Goal: Task Accomplishment & Management: Use online tool/utility

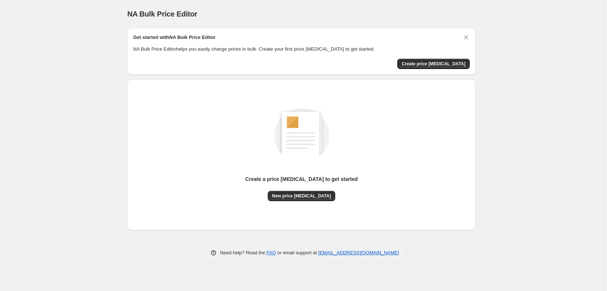
click at [94, 88] on div "NA Bulk Price Editor. This page is ready NA Bulk Price Editor Get started with …" at bounding box center [301, 145] width 603 height 291
click at [86, 99] on div "NA Bulk Price Editor. This page is ready NA Bulk Price Editor Get started with …" at bounding box center [301, 145] width 603 height 291
click at [24, 180] on div "NA Bulk Price Editor. This page is ready NA Bulk Price Editor Get started with …" at bounding box center [301, 145] width 603 height 291
click at [310, 197] on span "New price [MEDICAL_DATA]" at bounding box center [301, 196] width 59 height 6
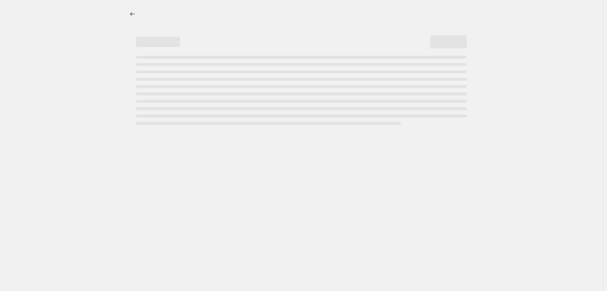
select select "percentage"
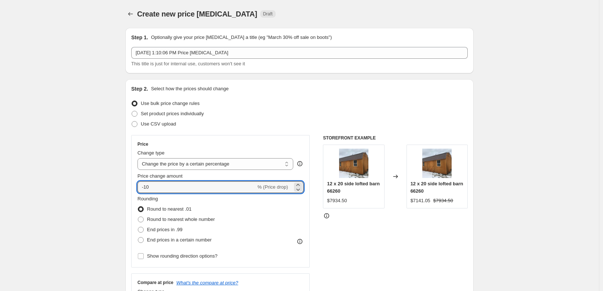
drag, startPoint x: 219, startPoint y: 188, endPoint x: 95, endPoint y: 188, distance: 123.5
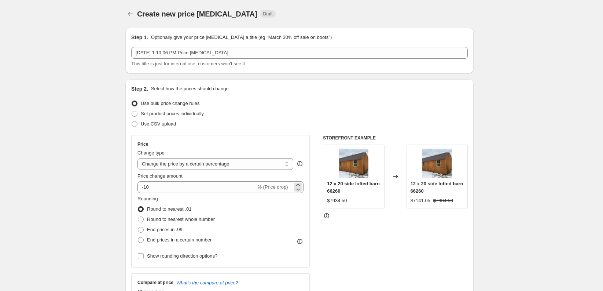
click at [285, 188] on span "% (Price drop)" at bounding box center [272, 186] width 30 height 5
click at [237, 188] on input "-10" at bounding box center [196, 187] width 118 height 12
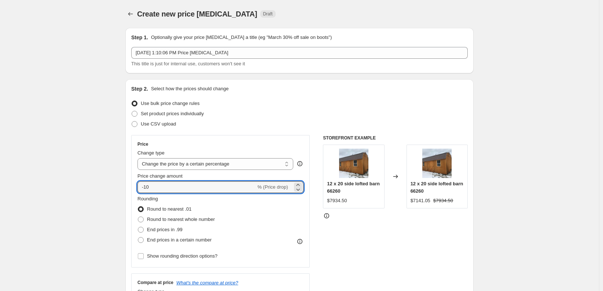
type input "-1"
type input "3.6"
click at [144, 218] on span at bounding box center [141, 219] width 6 height 6
click at [138, 217] on input "Round to nearest whole number" at bounding box center [138, 216] width 0 height 0
radio input "true"
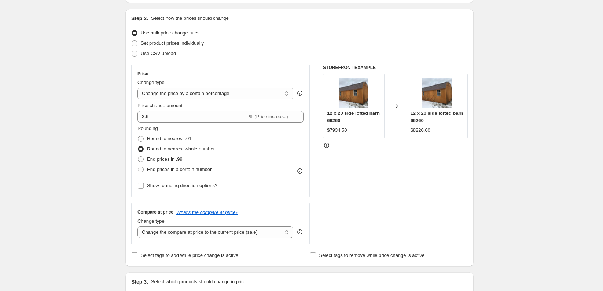
scroll to position [73, 0]
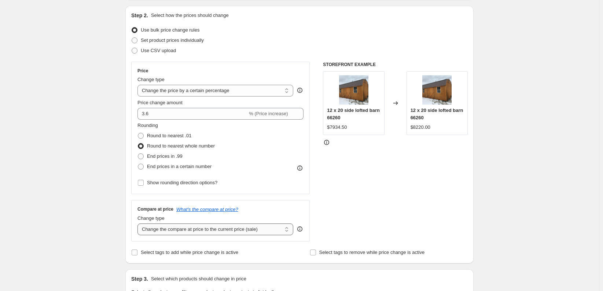
click at [193, 229] on select "Change the compare at price to the current price (sale) Change the compare at p…" at bounding box center [215, 229] width 156 height 12
click at [139, 223] on select "Change the compare at price to the current price (sale) Change the compare at p…" at bounding box center [215, 229] width 156 height 12
click at [92, 143] on div "Create new price [MEDICAL_DATA]. This page is ready Create new price [MEDICAL_D…" at bounding box center [299, 293] width 599 height 733
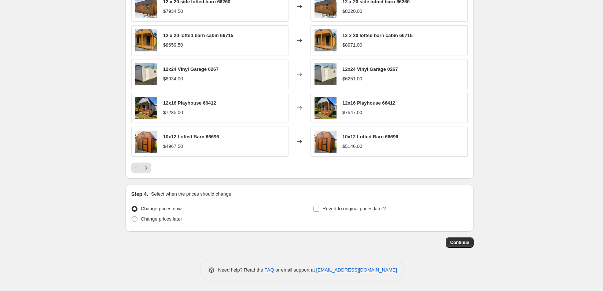
scroll to position [442, 0]
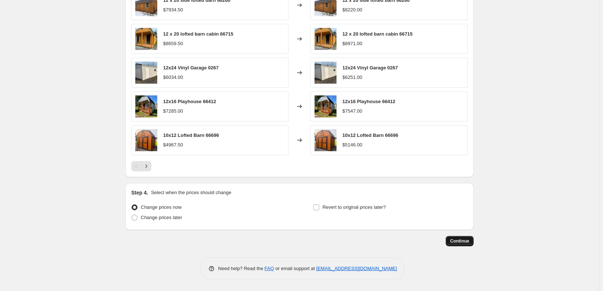
click at [467, 241] on span "Continue" at bounding box center [459, 241] width 19 height 6
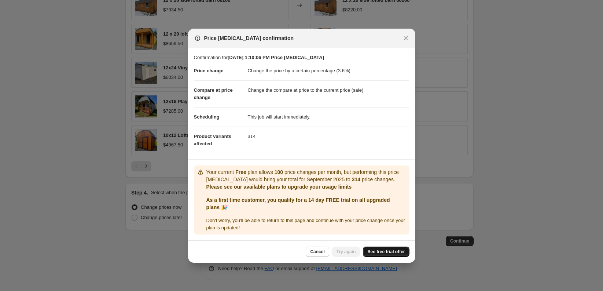
click at [391, 254] on span "See free trial offer" at bounding box center [385, 251] width 37 height 6
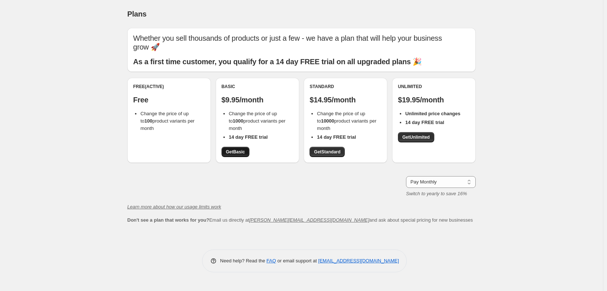
click at [237, 155] on link "Get Basic" at bounding box center [235, 152] width 28 height 10
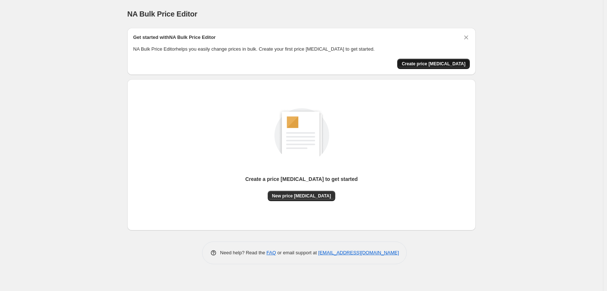
click at [444, 63] on span "Create price change job" at bounding box center [433, 64] width 64 height 6
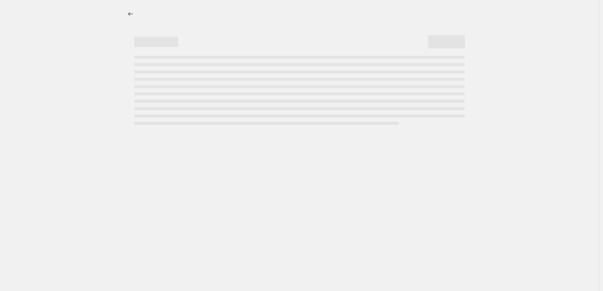
select select "percentage"
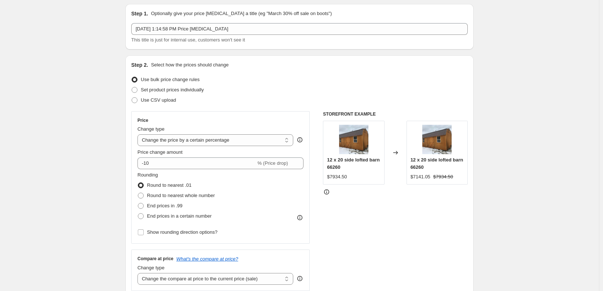
scroll to position [37, 0]
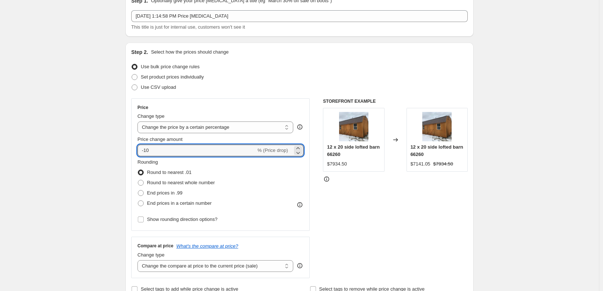
drag, startPoint x: 193, startPoint y: 148, endPoint x: 58, endPoint y: 152, distance: 135.3
type input "3.6"
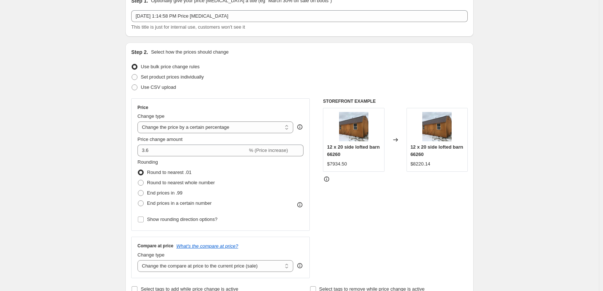
click at [194, 159] on fieldset "Rounding Round to nearest .01 Round to nearest whole number End prices in .99 E…" at bounding box center [175, 183] width 77 height 50
click at [189, 181] on span "Round to nearest whole number" at bounding box center [181, 182] width 68 height 5
click at [138, 180] on input "Round to nearest whole number" at bounding box center [138, 180] width 0 height 0
radio input "true"
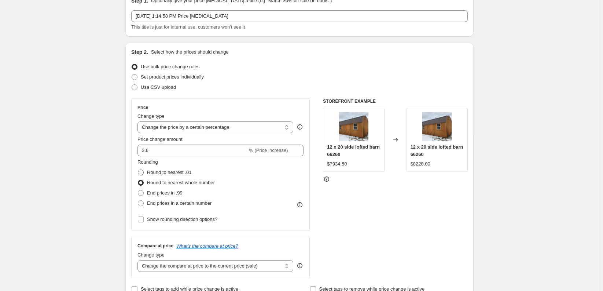
click at [177, 172] on span "Round to nearest .01" at bounding box center [169, 171] width 44 height 5
click at [138, 170] on input "Round to nearest .01" at bounding box center [138, 169] width 0 height 0
radio input "true"
click at [176, 183] on span "Round to nearest whole number" at bounding box center [181, 182] width 68 height 5
click at [138, 180] on input "Round to nearest whole number" at bounding box center [138, 180] width 0 height 0
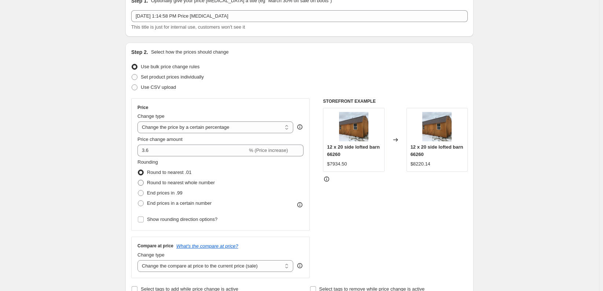
radio input "true"
click at [176, 173] on span "Round to nearest .01" at bounding box center [169, 171] width 44 height 5
click at [138, 170] on input "Round to nearest .01" at bounding box center [138, 169] width 0 height 0
radio input "true"
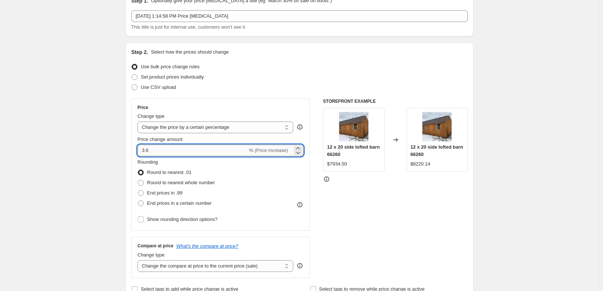
click at [174, 149] on input "3.6" at bounding box center [192, 150] width 110 height 12
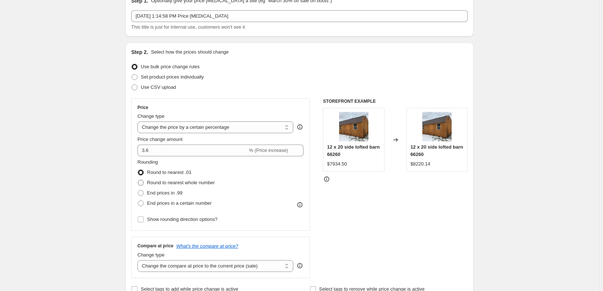
click at [177, 179] on span "Round to nearest whole number" at bounding box center [181, 182] width 68 height 7
click at [138, 180] on input "Round to nearest whole number" at bounding box center [138, 180] width 0 height 0
radio input "true"
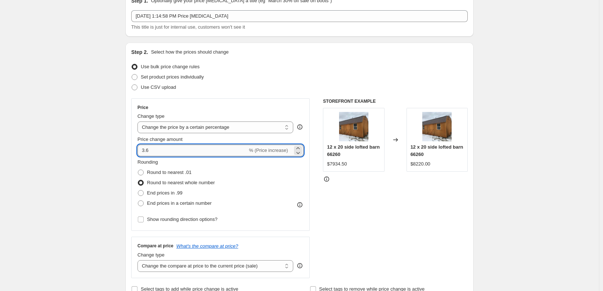
click at [178, 151] on input "3.6" at bounding box center [192, 150] width 110 height 12
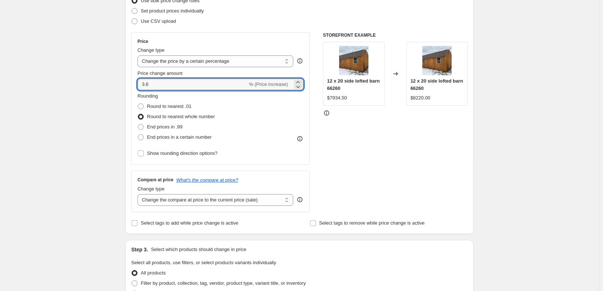
scroll to position [110, 0]
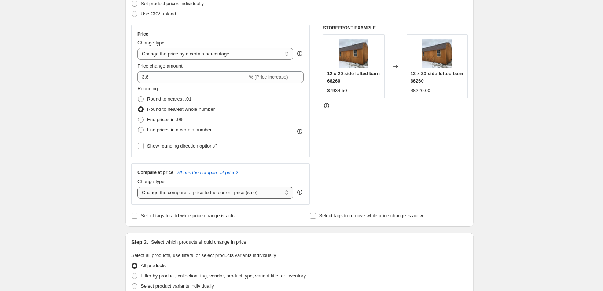
click at [192, 194] on select "Change the compare at price to the current price (sale) Change the compare at p…" at bounding box center [215, 193] width 156 height 12
click at [84, 204] on div "Create new price change job. This page is ready Create new price change job Dra…" at bounding box center [299, 256] width 599 height 733
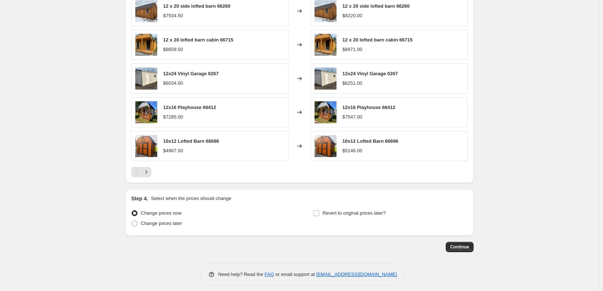
scroll to position [442, 0]
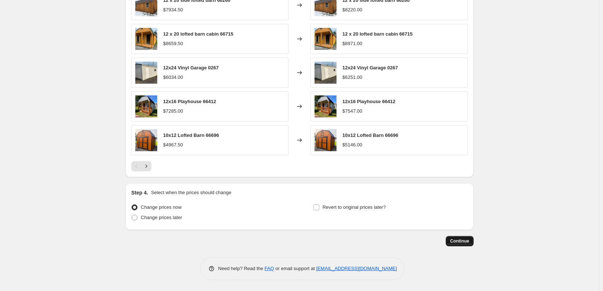
click at [465, 244] on button "Continue" at bounding box center [460, 241] width 28 height 10
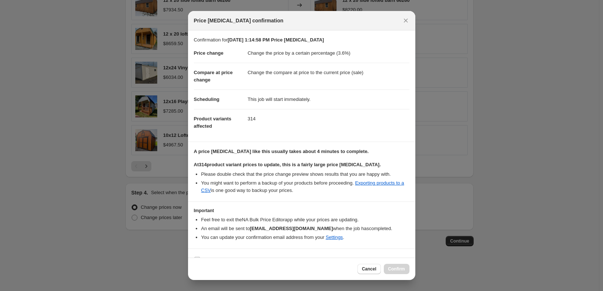
scroll to position [21, 0]
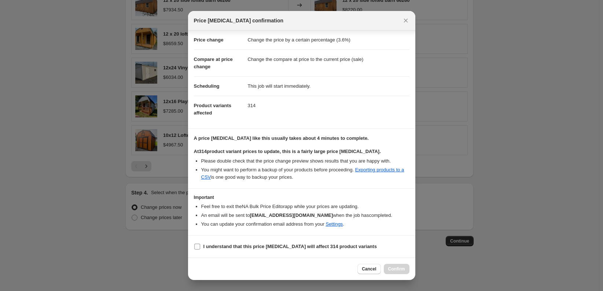
click at [232, 244] on b "I understand that this price [MEDICAL_DATA] will affect 314 product variants" at bounding box center [289, 245] width 173 height 5
click at [200, 244] on input "I understand that this price [MEDICAL_DATA] will affect 314 product variants" at bounding box center [197, 246] width 6 height 6
checkbox input "true"
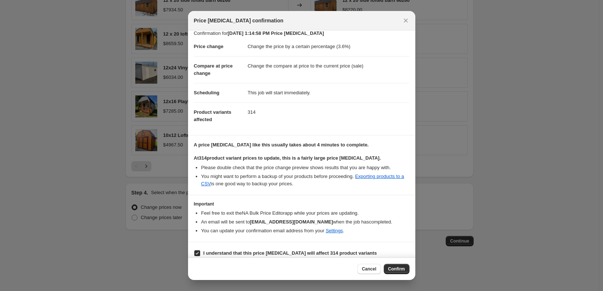
scroll to position [0, 0]
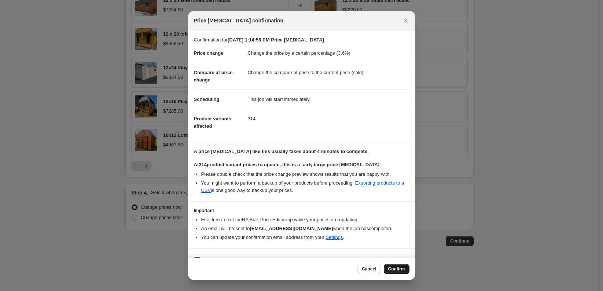
click at [398, 270] on span "Confirm" at bounding box center [396, 269] width 17 height 6
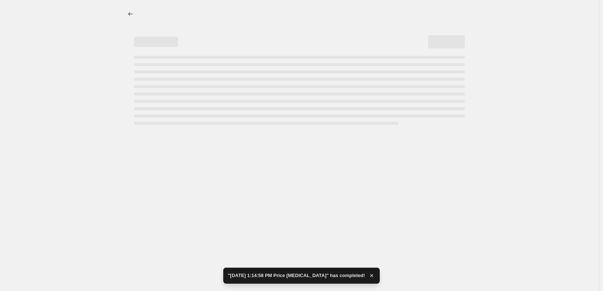
select select "percentage"
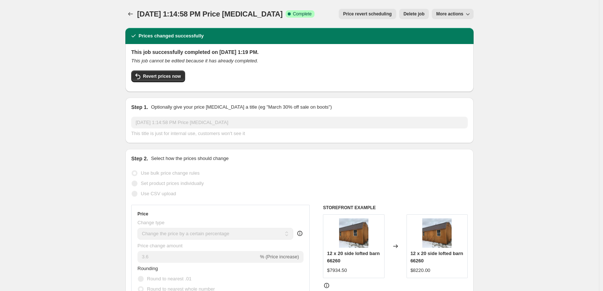
drag, startPoint x: 106, startPoint y: 48, endPoint x: 94, endPoint y: 50, distance: 11.5
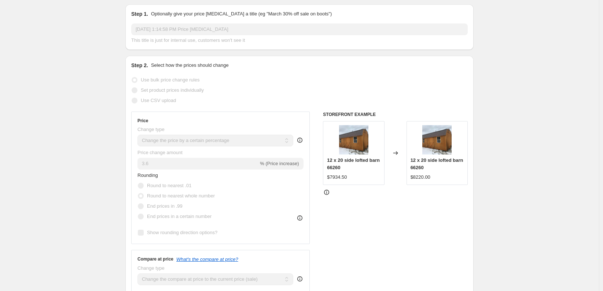
scroll to position [147, 0]
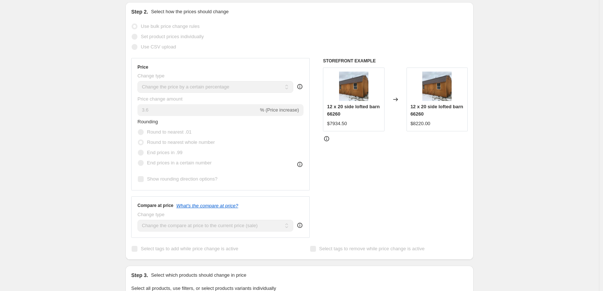
click at [497, 137] on div "Sep 8, 2025, 1:14:58 PM Price change job. This page is ready Sep 8, 2025, 1:14:…" at bounding box center [299, 246] width 599 height 786
click at [412, 162] on div "STOREFRONT EXAMPLE 12 x 20 side lofted barn 66260 $7934.50 Changed to 12 x 20 s…" at bounding box center [395, 148] width 145 height 180
click at [342, 197] on div "STOREFRONT EXAMPLE 12 x 20 side lofted barn 66260 $7934.50 Changed to 12 x 20 s…" at bounding box center [395, 148] width 145 height 180
drag, startPoint x: 346, startPoint y: 199, endPoint x: 62, endPoint y: 156, distance: 288.0
click at [332, 192] on div "STOREFRONT EXAMPLE 12 x 20 side lofted barn 66260 $7934.50 Changed to 12 x 20 s…" at bounding box center [395, 148] width 145 height 180
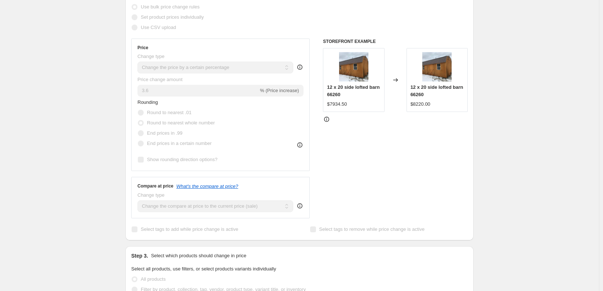
scroll to position [183, 0]
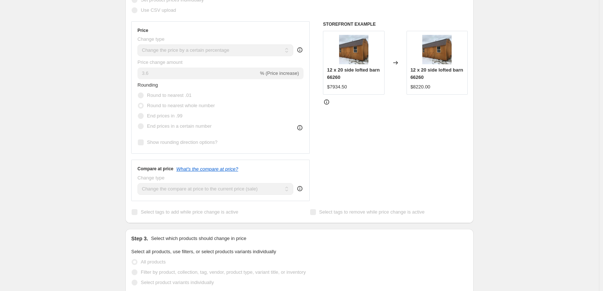
click at [415, 160] on div "STOREFRONT EXAMPLE 12 x 20 side lofted barn 66260 $7934.50 Changed to 12 x 20 s…" at bounding box center [395, 111] width 145 height 180
click at [373, 181] on div "STOREFRONT EXAMPLE 12 x 20 side lofted barn 66260 $7934.50 Changed to 12 x 20 s…" at bounding box center [395, 111] width 145 height 180
click at [288, 4] on div "Set product prices individually" at bounding box center [299, 0] width 336 height 10
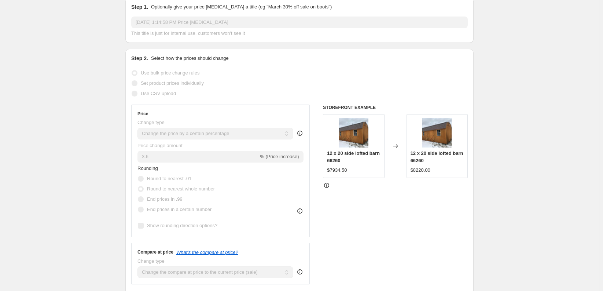
scroll to position [0, 0]
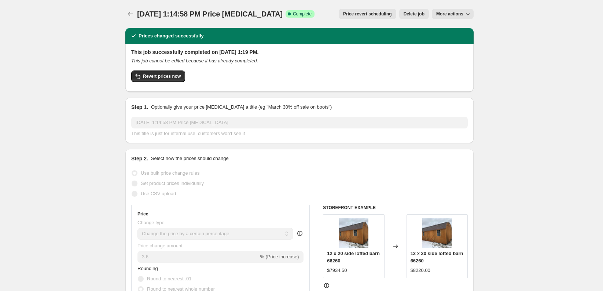
click at [474, 14] on button "More actions" at bounding box center [453, 14] width 42 height 10
click at [378, 25] on div "Sep 8, 2025, 1:14:58 PM Price change job. This page is ready Sep 8, 2025, 1:14:…" at bounding box center [299, 14] width 348 height 28
click at [446, 14] on span "More actions" at bounding box center [449, 14] width 27 height 6
click at [447, 31] on span "Copy to new job" at bounding box center [455, 28] width 34 height 5
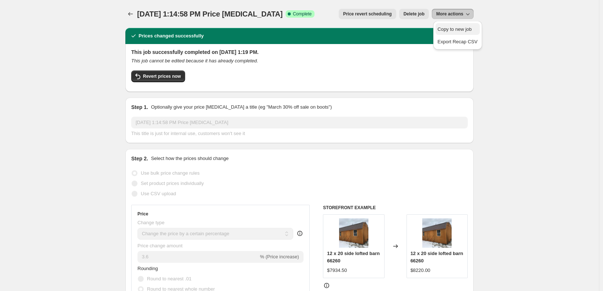
select select "percentage"
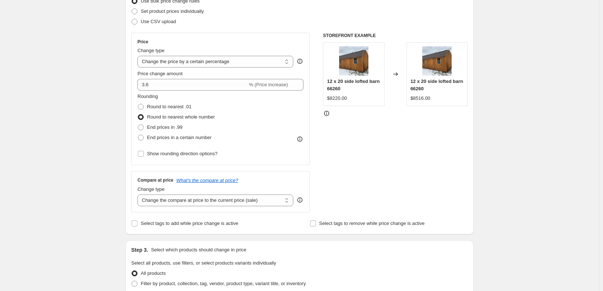
scroll to position [110, 0]
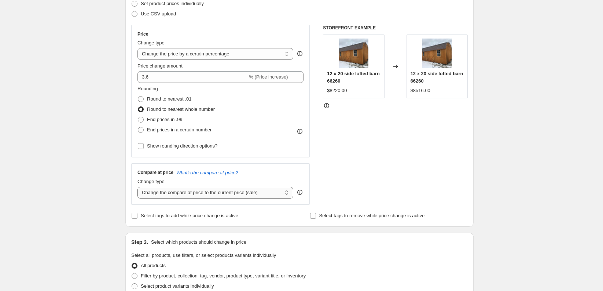
click at [179, 195] on select "Change the compare at price to the current price (sale) Change the compare at p…" at bounding box center [215, 193] width 156 height 12
select select "to"
click at [139, 187] on select "Change the compare at price to the current price (sale) Change the compare at p…" at bounding box center [215, 193] width 156 height 12
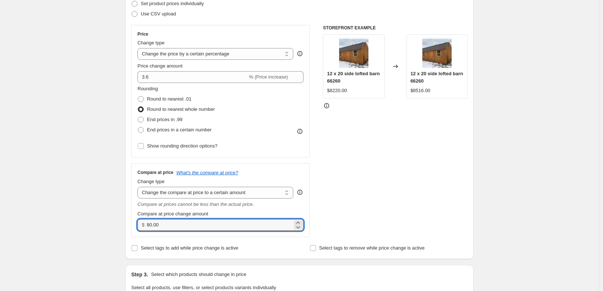
drag, startPoint x: 178, startPoint y: 226, endPoint x: 131, endPoint y: 228, distance: 47.3
click at [131, 228] on div "Step 2. Select how the prices should change Use bulk price change rules Set pro…" at bounding box center [299, 114] width 348 height 290
click at [142, 224] on div "$ 0.00" at bounding box center [220, 225] width 166 height 12
click at [299, 229] on icon at bounding box center [297, 226] width 7 height 7
click at [302, 220] on icon at bounding box center [297, 222] width 7 height 7
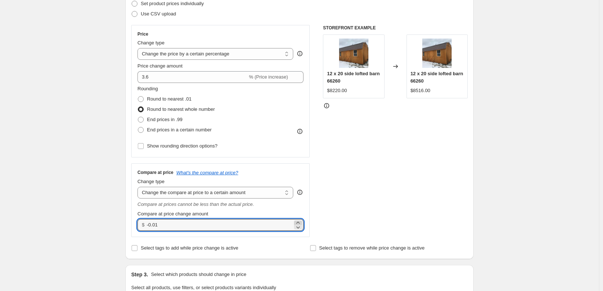
type input "0.00"
click at [239, 213] on div "Compare at price change amount" at bounding box center [220, 213] width 166 height 7
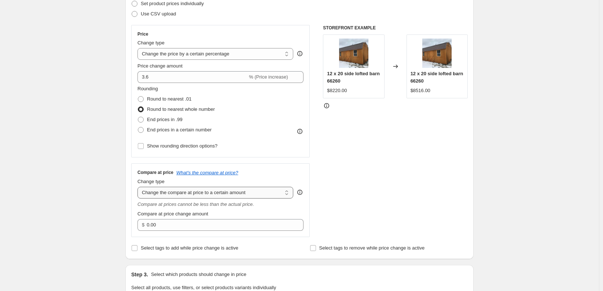
click at [240, 196] on select "Change the compare at price to the current price (sale) Change the compare at p…" at bounding box center [215, 193] width 156 height 12
select select "percentage"
click at [139, 187] on select "Change the compare at price to the current price (sale) Change the compare at p…" at bounding box center [215, 193] width 156 height 12
type input "-15"
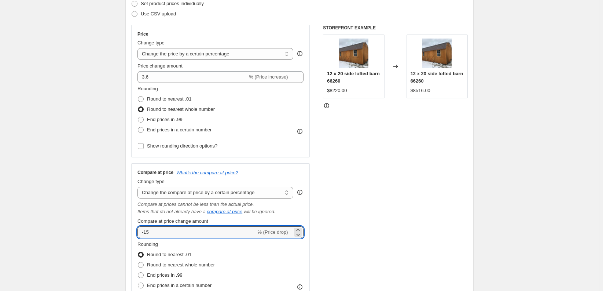
drag, startPoint x: 185, startPoint y: 231, endPoint x: 88, endPoint y: 231, distance: 96.4
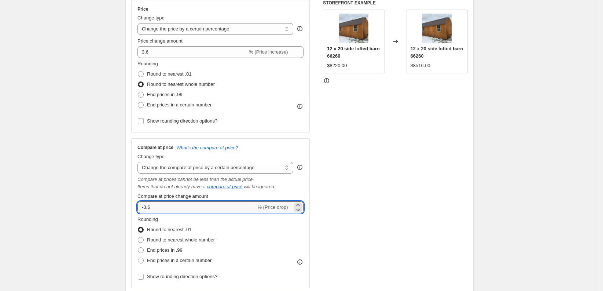
scroll to position [147, 0]
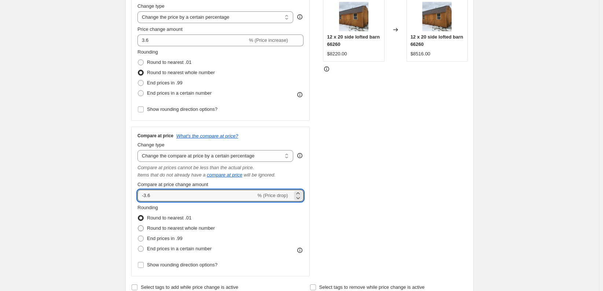
type input "-3.6"
click at [181, 227] on span "Round to nearest whole number" at bounding box center [181, 227] width 68 height 5
click at [138, 225] on input "Round to nearest whole number" at bounding box center [138, 225] width 0 height 0
radio input "true"
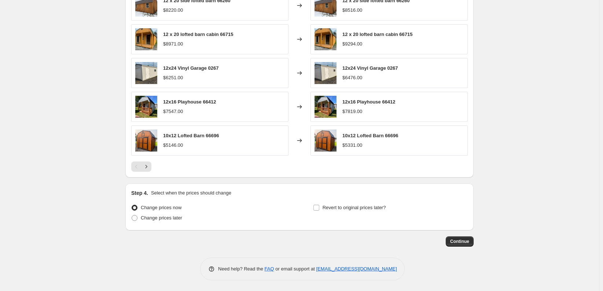
scroll to position [550, 0]
click at [459, 245] on button "Continue" at bounding box center [460, 241] width 28 height 10
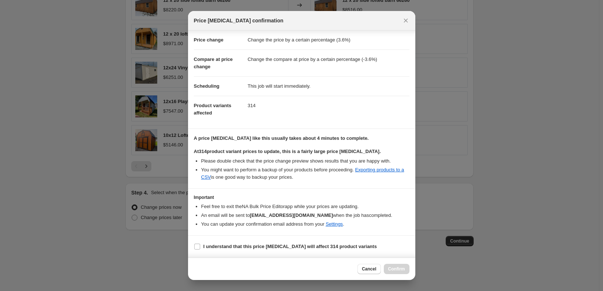
scroll to position [21, 0]
drag, startPoint x: 229, startPoint y: 246, endPoint x: 257, endPoint y: 250, distance: 28.1
click at [229, 246] on b "I understand that this price [MEDICAL_DATA] will affect 314 product variants" at bounding box center [289, 245] width 173 height 5
click at [200, 246] on input "I understand that this price [MEDICAL_DATA] will affect 314 product variants" at bounding box center [197, 246] width 6 height 6
checkbox input "true"
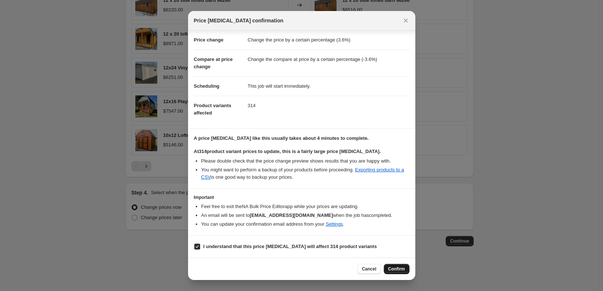
click at [398, 270] on span "Confirm" at bounding box center [396, 269] width 17 height 6
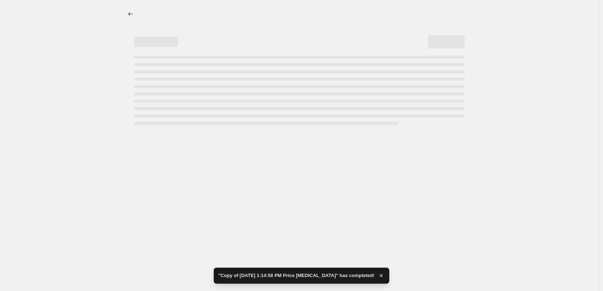
select select "percentage"
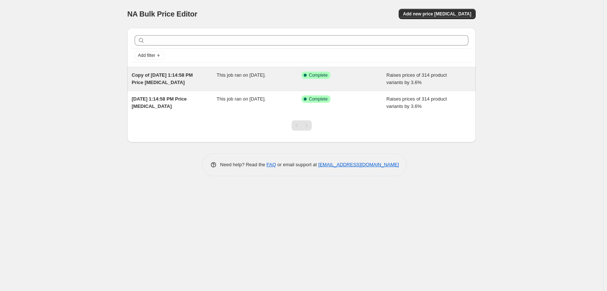
click at [238, 80] on div "This job ran on September 8, 2025." at bounding box center [259, 78] width 85 height 15
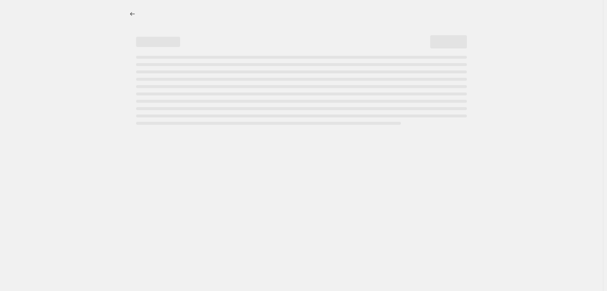
select select "percentage"
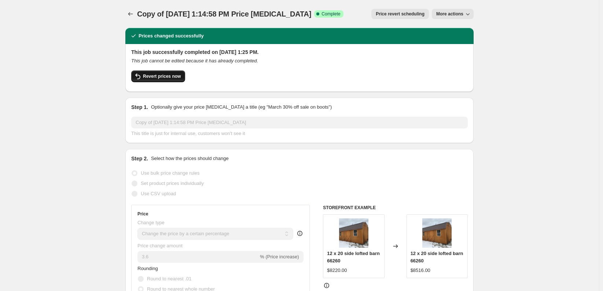
click at [169, 76] on span "Revert prices now" at bounding box center [162, 76] width 38 height 6
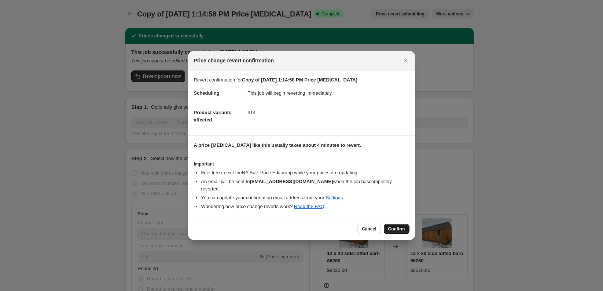
click at [398, 226] on span "Confirm" at bounding box center [396, 229] width 17 height 6
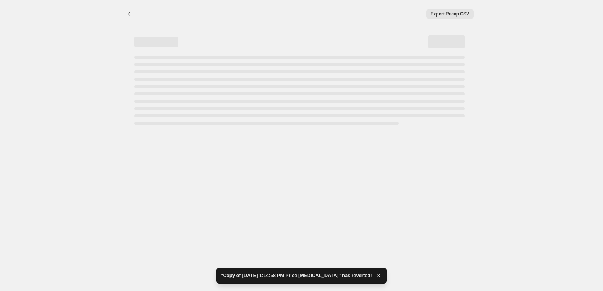
select select "percentage"
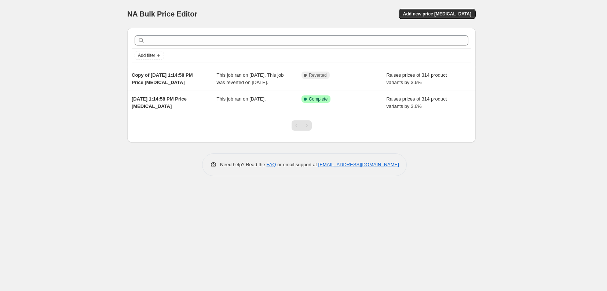
click at [31, 33] on div "NA Bulk Price Editor. This page is ready NA Bulk Price Editor Add new price [ME…" at bounding box center [301, 145] width 603 height 291
click at [65, 44] on div "NA Bulk Price Editor. This page is ready NA Bulk Price Editor Add new price [ME…" at bounding box center [301, 145] width 603 height 291
click at [54, 33] on div "NA Bulk Price Editor. This page is ready NA Bulk Price Editor Add new price [ME…" at bounding box center [301, 145] width 603 height 291
click at [90, 33] on div "NA Bulk Price Editor. This page is ready NA Bulk Price Editor Add new price [ME…" at bounding box center [301, 145] width 603 height 291
click at [82, 32] on div "NA Bulk Price Editor. This page is ready NA Bulk Price Editor Add new price [ME…" at bounding box center [301, 145] width 603 height 291
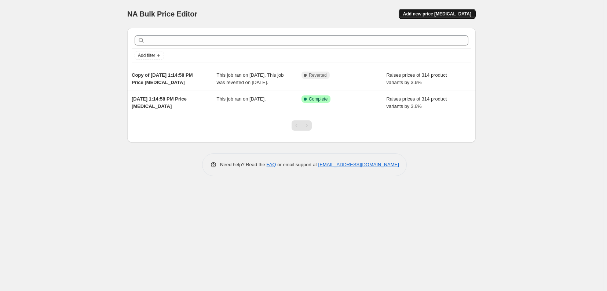
drag, startPoint x: 429, startPoint y: 14, endPoint x: 435, endPoint y: 11, distance: 5.9
click at [435, 11] on span "Add new price [MEDICAL_DATA]" at bounding box center [437, 14] width 68 height 6
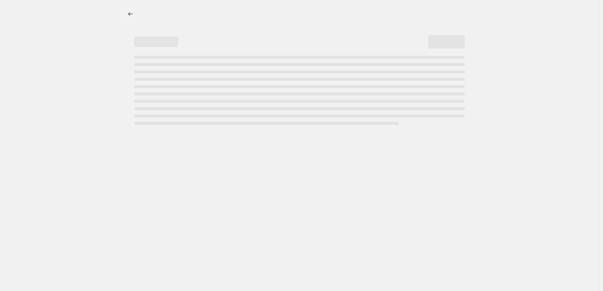
select select "percentage"
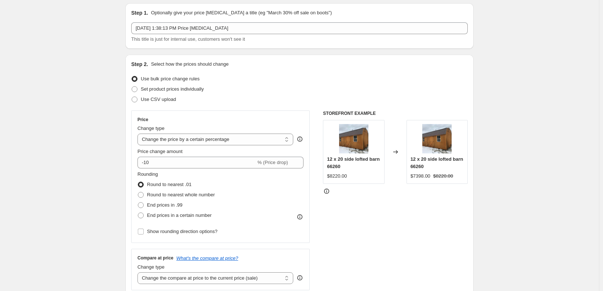
scroll to position [37, 0]
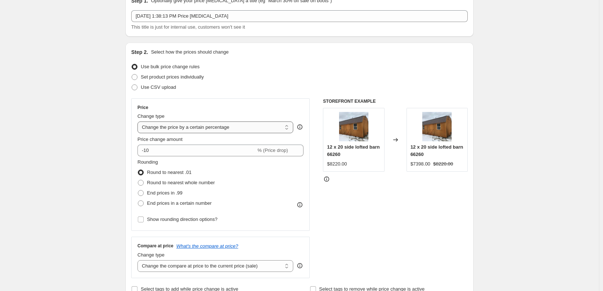
click at [164, 127] on select "Change the price to a certain amount Change the price by a certain amount Chang…" at bounding box center [215, 127] width 156 height 12
click at [187, 125] on select "Change the price to a certain amount Change the price by a certain amount Chang…" at bounding box center [215, 127] width 156 height 12
click at [332, 245] on div "STOREFRONT EXAMPLE 12 x 20 side lofted barn 66260 $8220.00 Changed to 12 x 20 s…" at bounding box center [395, 188] width 145 height 180
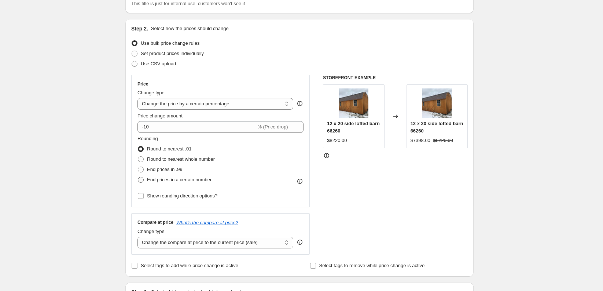
scroll to position [73, 0]
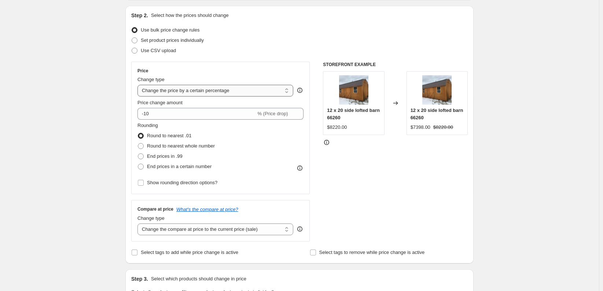
click at [177, 94] on select "Change the price to a certain amount Change the price by a certain amount Chang…" at bounding box center [215, 91] width 156 height 12
click at [139, 85] on select "Change the price to a certain amount Change the price by a certain amount Chang…" at bounding box center [215, 91] width 156 height 12
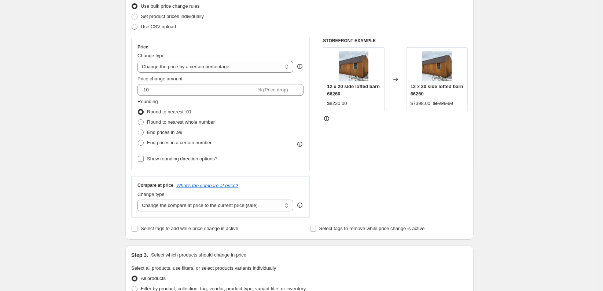
scroll to position [110, 0]
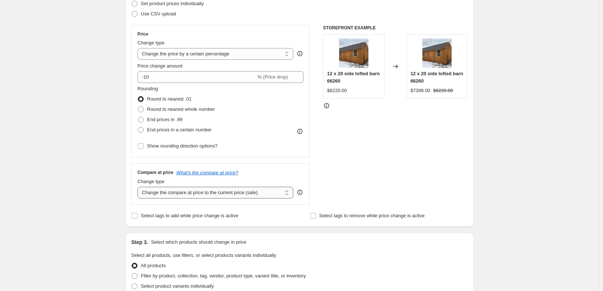
click at [197, 192] on select "Change the compare at price to the current price (sale) Change the compare at p…" at bounding box center [215, 193] width 156 height 12
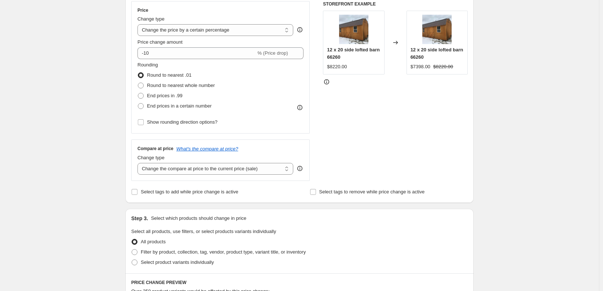
scroll to position [147, 0]
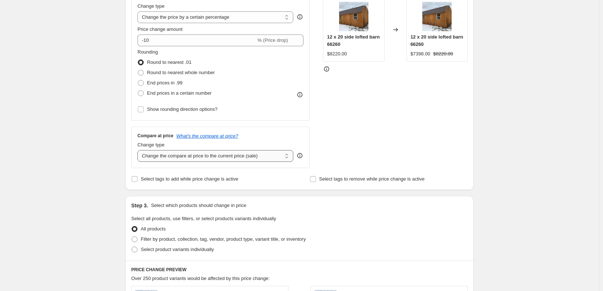
click at [172, 158] on select "Change the compare at price to the current price (sale) Change the compare at p…" at bounding box center [215, 156] width 156 height 12
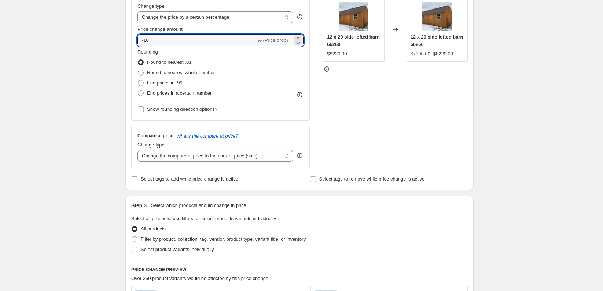
drag, startPoint x: 162, startPoint y: 41, endPoint x: 134, endPoint y: 38, distance: 28.0
click at [134, 38] on div "Price Change type Change the price to a certain amount Change the price by a ce…" at bounding box center [220, 54] width 178 height 132
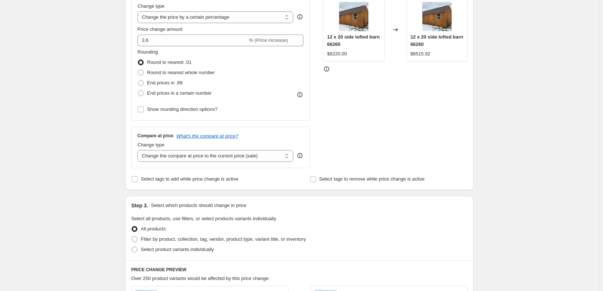
click at [251, 53] on div "Rounding Round to nearest .01 Round to nearest whole number End prices in .99 E…" at bounding box center [220, 73] width 166 height 50
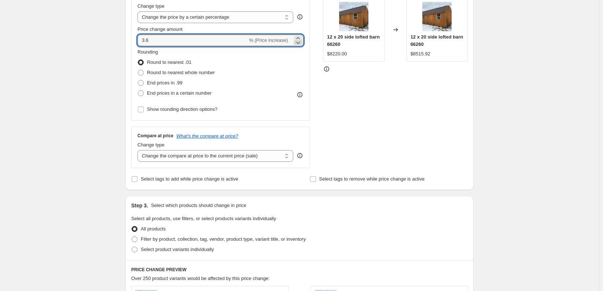
click at [302, 41] on icon at bounding box center [297, 42] width 7 height 7
click at [300, 36] on icon at bounding box center [297, 37] width 7 height 7
click at [144, 40] on input "3.6" at bounding box center [192, 40] width 110 height 12
type input "-3.6"
click at [126, 51] on div "Step 1. Optionally give your price change job a title (eg "March 30% off sale o…" at bounding box center [296, 208] width 354 height 666
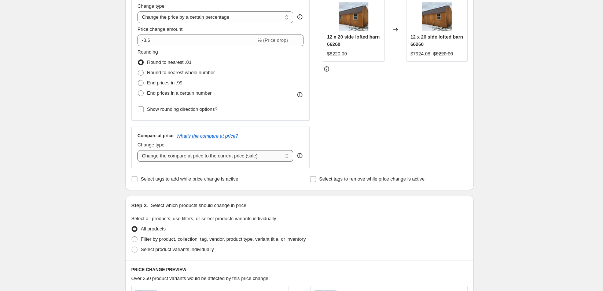
click at [221, 157] on select "Change the compare at price to the current price (sale) Change the compare at p…" at bounding box center [215, 156] width 156 height 12
click at [139, 150] on select "Change the compare at price to the current price (sale) Change the compare at p…" at bounding box center [215, 156] width 156 height 12
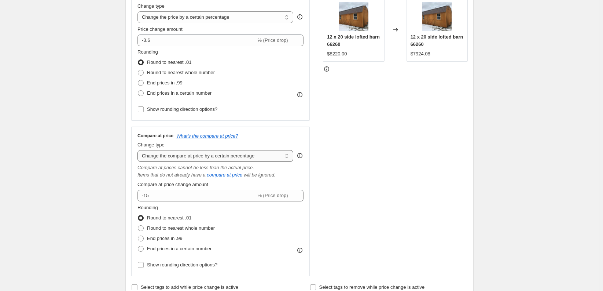
click at [213, 159] on select "Change the compare at price to the current price (sale) Change the compare at p…" at bounding box center [215, 156] width 156 height 12
select select "bp"
click at [139, 150] on select "Change the compare at price to the current price (sale) Change the compare at p…" at bounding box center [215, 156] width 156 height 12
type input "12.00"
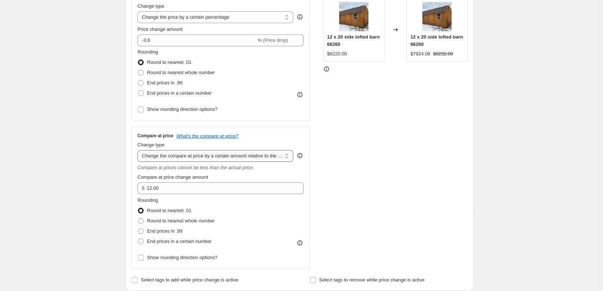
click at [219, 157] on select "Change the compare at price to the current price (sale) Change the compare at p…" at bounding box center [215, 156] width 156 height 12
click at [139, 150] on select "Change the compare at price to the current price (sale) Change the compare at p…" at bounding box center [215, 156] width 156 height 12
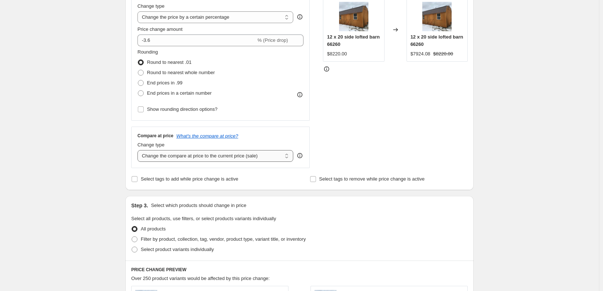
click at [220, 155] on select "Change the compare at price to the current price (sale) Change the compare at p…" at bounding box center [215, 156] width 156 height 12
click at [139, 150] on select "Change the compare at price to the current price (sale) Change the compare at p…" at bounding box center [215, 156] width 156 height 12
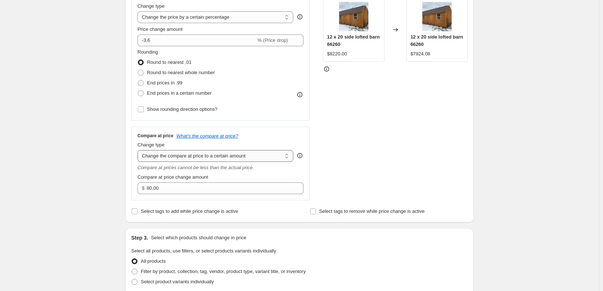
click at [213, 158] on select "Change the compare at price to the current price (sale) Change the compare at p…" at bounding box center [215, 156] width 156 height 12
select select "by"
click at [139, 150] on select "Change the compare at price to the current price (sale) Change the compare at p…" at bounding box center [215, 156] width 156 height 12
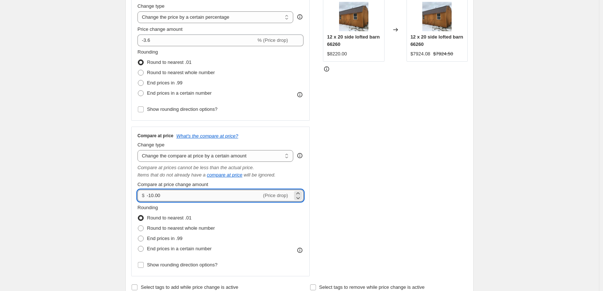
drag, startPoint x: 171, startPoint y: 196, endPoint x: 152, endPoint y: 195, distance: 18.7
click at [152, 195] on input "-10.00" at bounding box center [204, 195] width 115 height 12
type input "-3.60"
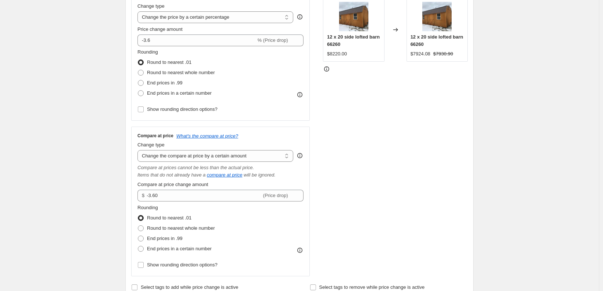
click at [106, 172] on div "Create new price change job. This page is ready Create new price change job Dra…" at bounding box center [299, 273] width 599 height 841
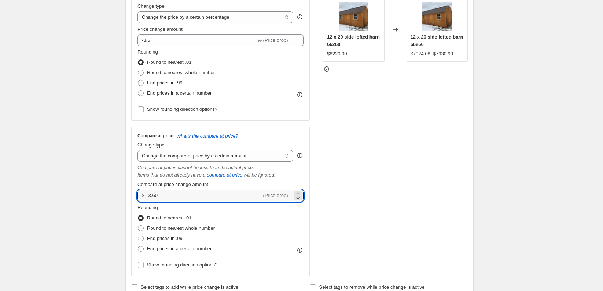
drag, startPoint x: 205, startPoint y: 195, endPoint x: 140, endPoint y: 194, distance: 64.5
click at [140, 194] on div "$ -3.60 (Price drop)" at bounding box center [220, 195] width 166 height 12
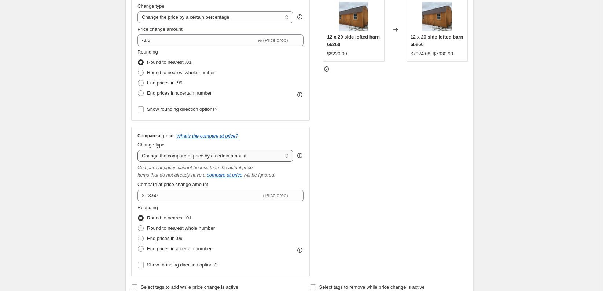
click at [192, 161] on select "Change the compare at price to the current price (sale) Change the compare at p…" at bounding box center [215, 156] width 156 height 12
drag, startPoint x: 55, startPoint y: 188, endPoint x: 65, endPoint y: 190, distance: 10.4
click at [55, 188] on div "Create new price change job. This page is ready Create new price change job Dra…" at bounding box center [299, 273] width 599 height 841
click at [146, 40] on input "-3.6" at bounding box center [196, 40] width 118 height 12
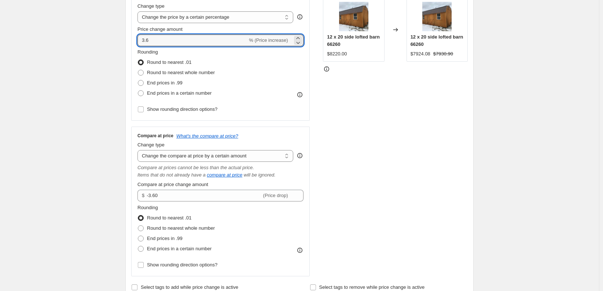
type input "3.6"
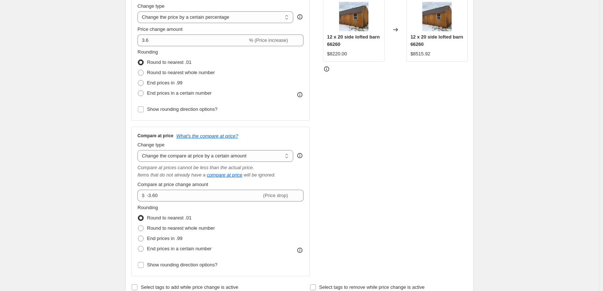
click at [380, 88] on div "STOREFRONT EXAMPLE 12 x 20 side lofted barn 66260 $8220.00 Changed to 12 x 20 s…" at bounding box center [395, 132] width 145 height 288
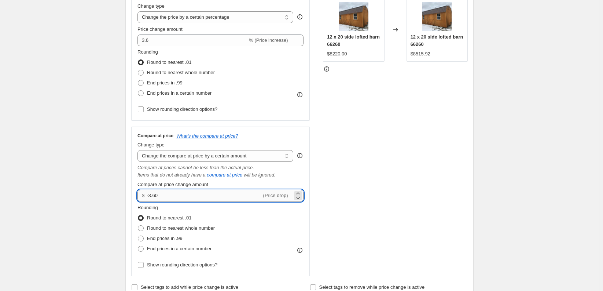
click at [193, 194] on input "-3.60" at bounding box center [204, 195] width 115 height 12
click at [199, 153] on select "Change the compare at price to the current price (sale) Change the compare at p…" at bounding box center [215, 156] width 156 height 12
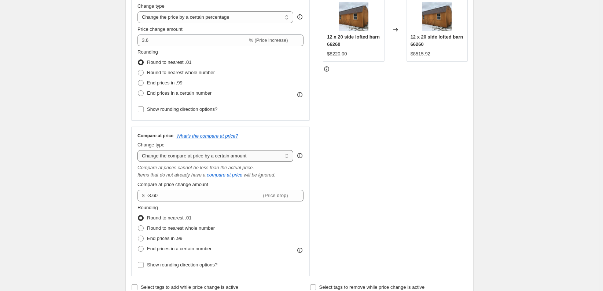
select select "percentage"
click at [139, 150] on select "Change the compare at price to the current price (sale) Change the compare at p…" at bounding box center [215, 156] width 156 height 12
type input "-15"
click at [220, 156] on select "Change the compare at price to the current price (sale) Change the compare at p…" at bounding box center [215, 156] width 156 height 12
select select "to"
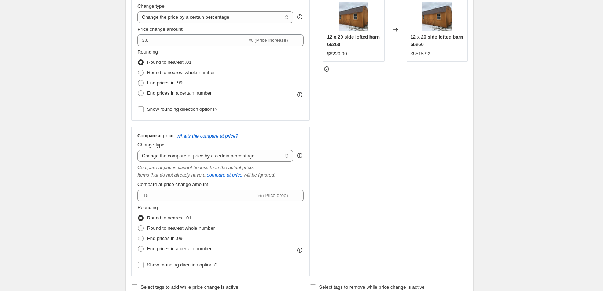
click at [139, 150] on select "Change the compare at price to the current price (sale) Change the compare at p…" at bounding box center [215, 156] width 156 height 12
type input "80.00"
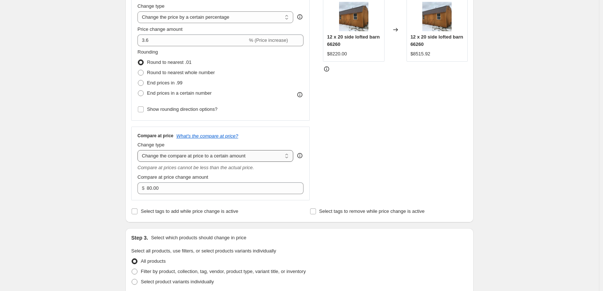
click at [209, 158] on select "Change the compare at price to the current price (sale) Change the compare at p…" at bounding box center [215, 156] width 156 height 12
select select "by"
click at [139, 150] on select "Change the compare at price to the current price (sale) Change the compare at p…" at bounding box center [215, 156] width 156 height 12
type input "-10.00"
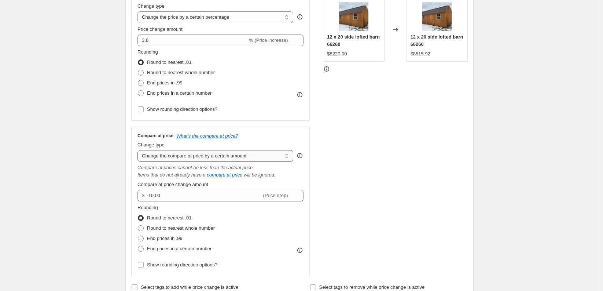
click at [198, 157] on select "Change the compare at price to the current price (sale) Change the compare at p…" at bounding box center [215, 156] width 156 height 12
select select "percentage"
click at [139, 150] on select "Change the compare at price to the current price (sale) Change the compare at p…" at bounding box center [215, 156] width 156 height 12
type input "-15"
click at [198, 154] on select "Change the compare at price to the current price (sale) Change the compare at p…" at bounding box center [215, 156] width 156 height 12
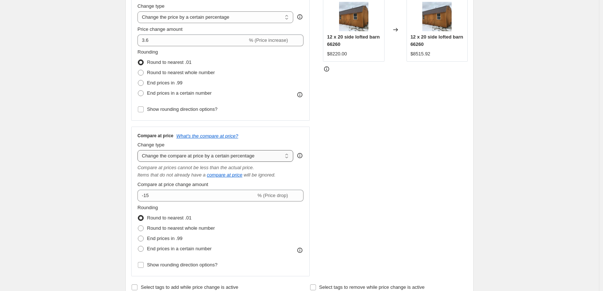
select select "bp"
click at [139, 150] on select "Change the compare at price to the current price (sale) Change the compare at p…" at bounding box center [215, 156] width 156 height 12
type input "12.00"
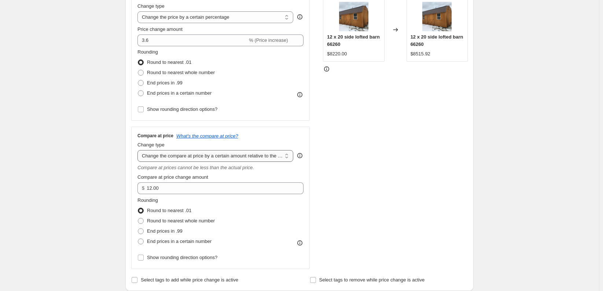
click at [211, 155] on select "Change the compare at price to the current price (sale) Change the compare at p…" at bounding box center [215, 156] width 156 height 12
select select "pp"
click at [139, 150] on select "Change the compare at price to the current price (sale) Change the compare at p…" at bounding box center [215, 156] width 156 height 12
type input "20"
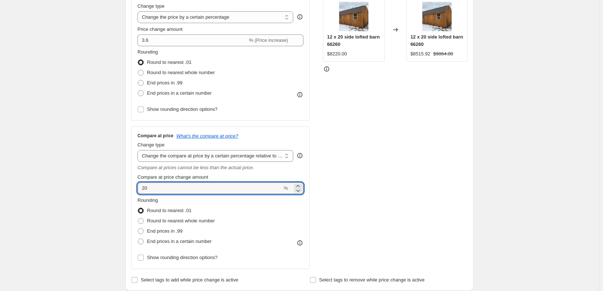
drag, startPoint x: 191, startPoint y: 189, endPoint x: 131, endPoint y: 184, distance: 60.0
click at [131, 184] on div "Step 2. Select how the prices should change Use bulk price change rules Set pro…" at bounding box center [299, 112] width 348 height 358
type input "-3.6"
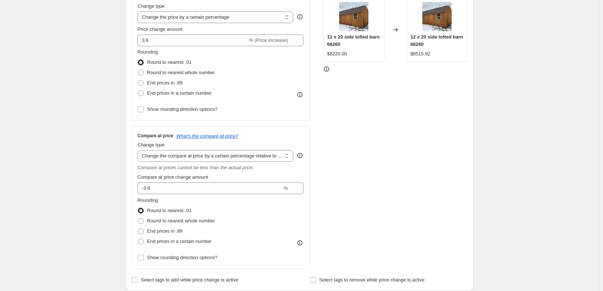
click at [445, 178] on div "STOREFRONT EXAMPLE 12 x 20 side lofted barn 66260 $8220.00 Changed to 12 x 20 s…" at bounding box center [395, 128] width 145 height 280
click at [415, 158] on div "STOREFRONT EXAMPLE 12 x 20 side lofted barn 66260 $8220.00 Changed to 12 x 20 s…" at bounding box center [395, 128] width 145 height 280
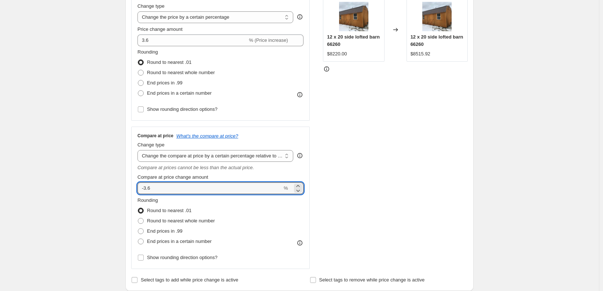
drag, startPoint x: 243, startPoint y: 187, endPoint x: 45, endPoint y: 188, distance: 198.3
click at [45, 188] on div "Create new price change job. This page is ready Create new price change job Dra…" at bounding box center [299, 269] width 599 height 833
type input "-7.2"
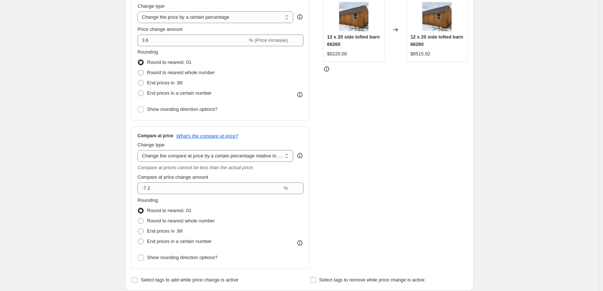
click at [352, 203] on div "STOREFRONT EXAMPLE 12 x 20 side lofted barn 66260 $8220.00 Changed to 12 x 20 s…" at bounding box center [395, 128] width 145 height 280
click at [378, 177] on div "STOREFRONT EXAMPLE 12 x 20 side lofted barn 66260 $8220.00 Changed to 12 x 20 s…" at bounding box center [395, 128] width 145 height 280
click at [201, 154] on select "Change the compare at price to the current price (sale) Change the compare at p…" at bounding box center [215, 156] width 156 height 12
click at [139, 150] on select "Change the compare at price to the current price (sale) Change the compare at p…" at bounding box center [215, 156] width 156 height 12
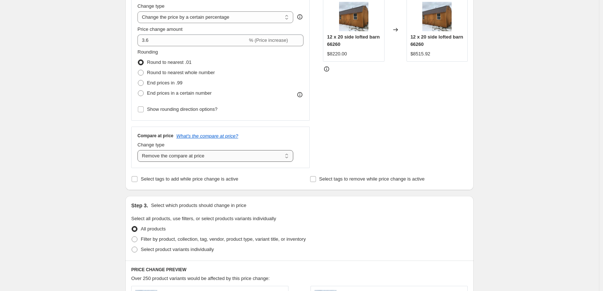
click at [237, 155] on select "Change the compare at price to the current price (sale) Change the compare at p…" at bounding box center [215, 156] width 156 height 12
click at [139, 150] on select "Change the compare at price to the current price (sale) Change the compare at p…" at bounding box center [215, 156] width 156 height 12
click at [205, 152] on select "Change the compare at price to the current price (sale) Change the compare at p…" at bounding box center [215, 156] width 156 height 12
select select "pp"
click at [139, 150] on select "Change the compare at price to the current price (sale) Change the compare at p…" at bounding box center [215, 156] width 156 height 12
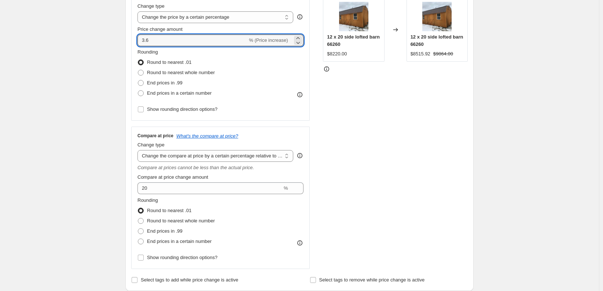
drag, startPoint x: 176, startPoint y: 41, endPoint x: 80, endPoint y: 37, distance: 96.1
click at [80, 37] on div "Create new price change job. This page is ready Create new price change job Dra…" at bounding box center [299, 269] width 599 height 833
type input "0"
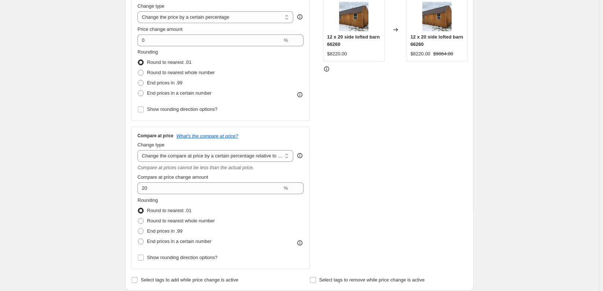
click at [368, 121] on div "STOREFRONT EXAMPLE 12 x 20 side lofted barn 66260 $8220.00 Changed to 12 x 20 s…" at bounding box center [395, 128] width 145 height 280
click at [359, 121] on div "STOREFRONT EXAMPLE 12 x 20 side lofted barn 66260 $8220.00 Changed to 12 x 20 s…" at bounding box center [395, 128] width 145 height 280
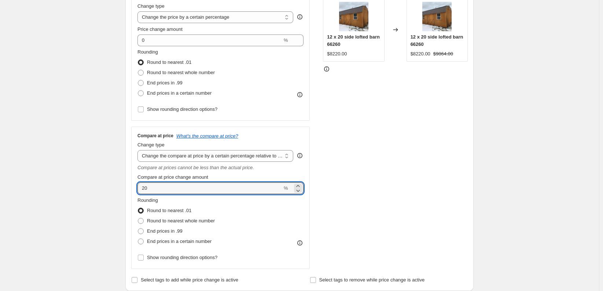
drag, startPoint x: 169, startPoint y: 193, endPoint x: 95, endPoint y: 185, distance: 74.8
click at [95, 185] on div "Create new price change job. This page is ready Create new price change job Dra…" at bounding box center [299, 269] width 599 height 833
type input "-3.6"
click at [353, 162] on div "STOREFRONT EXAMPLE 12 x 20 side lofted barn 66260 $8220.00 Changed to 12 x 20 s…" at bounding box center [395, 128] width 145 height 280
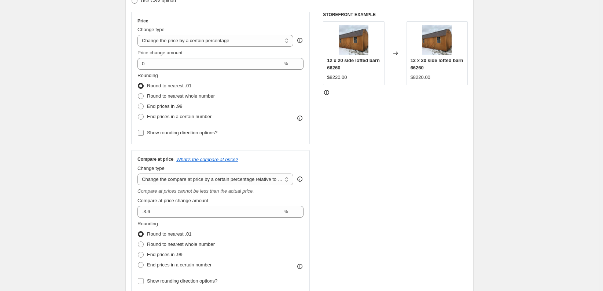
scroll to position [110, 0]
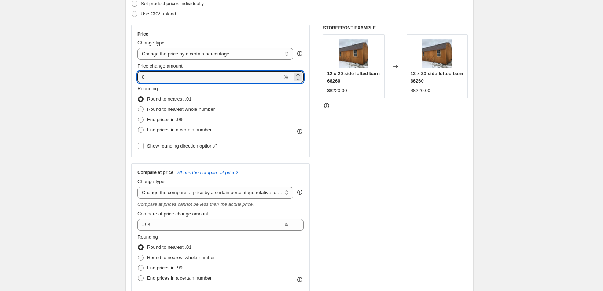
drag, startPoint x: 165, startPoint y: 76, endPoint x: 119, endPoint y: 71, distance: 46.1
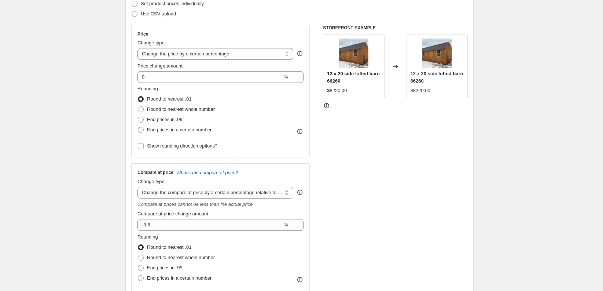
click at [207, 60] on div "Price Change type Change the price to a certain amount Change the price by a ce…" at bounding box center [220, 91] width 166 height 120
click at [206, 53] on select "Change the price to a certain amount Change the price by a certain amount Chang…" at bounding box center [215, 54] width 156 height 12
select select "pc"
type input "50"
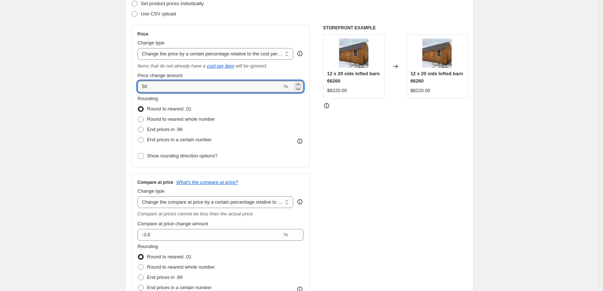
drag, startPoint x: 228, startPoint y: 89, endPoint x: 78, endPoint y: 87, distance: 149.9
type input "-3.6"
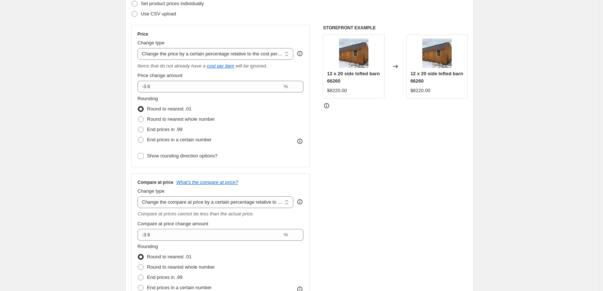
drag, startPoint x: 480, startPoint y: 131, endPoint x: 263, endPoint y: 125, distance: 216.7
click at [190, 199] on select "Change the compare at price to the current price (sale) Change the compare at p…" at bounding box center [215, 202] width 156 height 12
click at [139, 196] on select "Change the compare at price to the current price (sale) Change the compare at p…" at bounding box center [215, 202] width 156 height 12
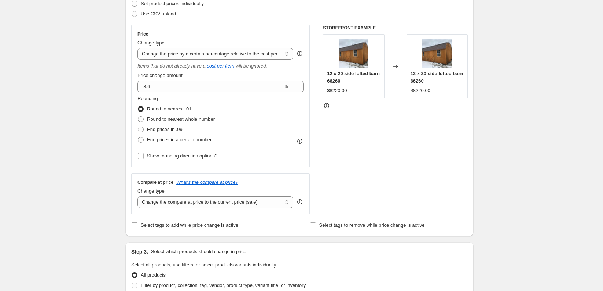
click at [422, 182] on div "STOREFRONT EXAMPLE 12 x 20 side lofted barn 66260 $8220.00 Changed to 12 x 20 s…" at bounding box center [395, 119] width 145 height 189
click at [194, 202] on select "Change the compare at price to the current price (sale) Change the compare at p…" at bounding box center [215, 202] width 156 height 12
click at [139, 196] on select "Change the compare at price to the current price (sale) Change the compare at p…" at bounding box center [215, 202] width 156 height 12
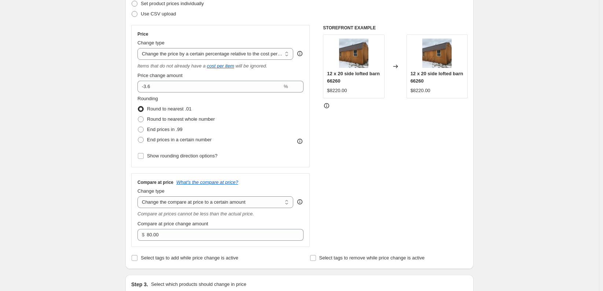
drag, startPoint x: 192, startPoint y: 202, endPoint x: 190, endPoint y: 209, distance: 6.8
click at [192, 202] on select "Change the compare at price to the current price (sale) Change the compare at p…" at bounding box center [215, 202] width 156 height 12
select select "by"
click at [139, 196] on select "Change the compare at price to the current price (sale) Change the compare at p…" at bounding box center [215, 202] width 156 height 12
type input "-10.00"
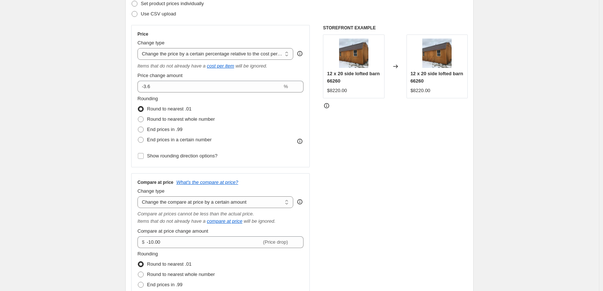
drag, startPoint x: 185, startPoint y: 203, endPoint x: 185, endPoint y: 209, distance: 5.1
click at [185, 203] on select "Change the compare at price to the current price (sale) Change the compare at p…" at bounding box center [215, 202] width 156 height 12
select select "percentage"
click at [139, 196] on select "Change the compare at price to the current price (sale) Change the compare at p…" at bounding box center [215, 202] width 156 height 12
type input "-15"
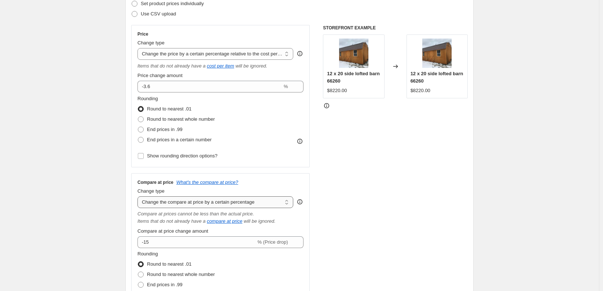
click at [197, 200] on select "Change the compare at price to the current price (sale) Change the compare at p…" at bounding box center [215, 202] width 156 height 12
select select "bp"
click at [139, 196] on select "Change the compare at price to the current price (sale) Change the compare at p…" at bounding box center [215, 202] width 156 height 12
type input "12.00"
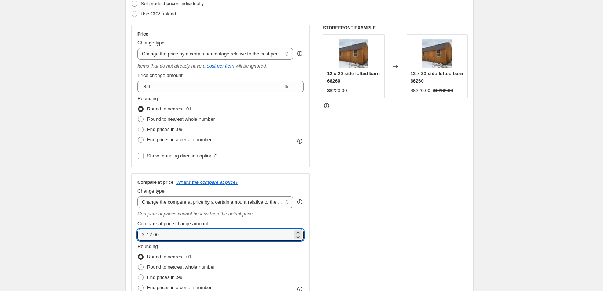
drag, startPoint x: 220, startPoint y: 235, endPoint x: 6, endPoint y: 227, distance: 213.8
type input "-3.60"
click at [451, 206] on div "STOREFRONT EXAMPLE 12 x 20 side lofted barn 66260 $8220.00 Changed to 12 x 20 s…" at bounding box center [395, 170] width 145 height 290
drag, startPoint x: 212, startPoint y: 238, endPoint x: 57, endPoint y: 234, distance: 154.7
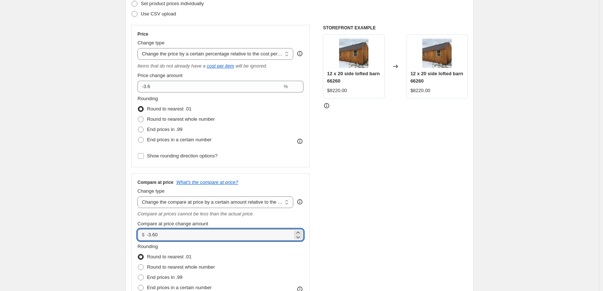
type input "0.00"
click at [201, 201] on select "Change the compare at price to the current price (sale) Change the compare at p…" at bounding box center [215, 202] width 156 height 12
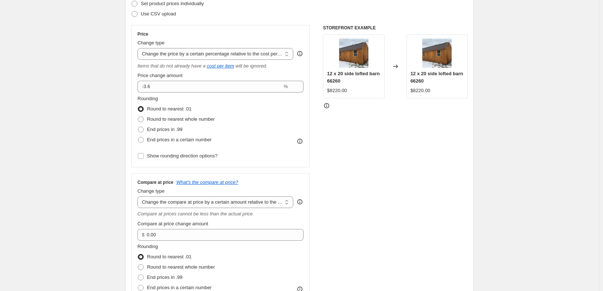
select select "pp"
click at [139, 196] on select "Change the compare at price to the current price (sale) Change the compare at p…" at bounding box center [215, 202] width 156 height 12
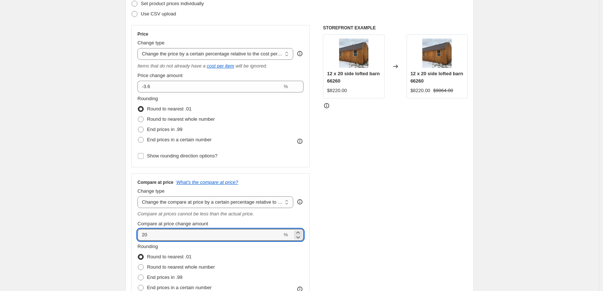
drag, startPoint x: 218, startPoint y: 240, endPoint x: 36, endPoint y: 247, distance: 182.0
type input "3.6"
drag, startPoint x: 81, startPoint y: 231, endPoint x: 58, endPoint y: 231, distance: 22.7
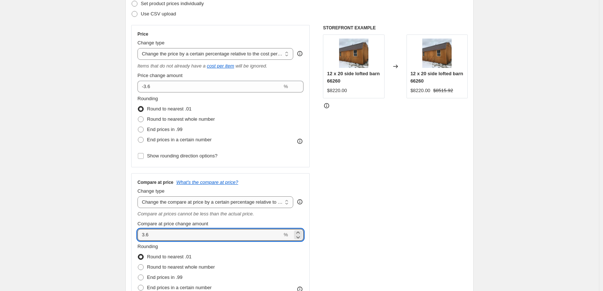
type input "-3.6"
click at [426, 183] on div "STOREFRONT EXAMPLE 12 x 20 side lofted barn 66260 $8220.00 Changed to 12 x 20 s…" at bounding box center [395, 170] width 145 height 290
click at [162, 234] on input "Compare at price change amount" at bounding box center [209, 235] width 145 height 12
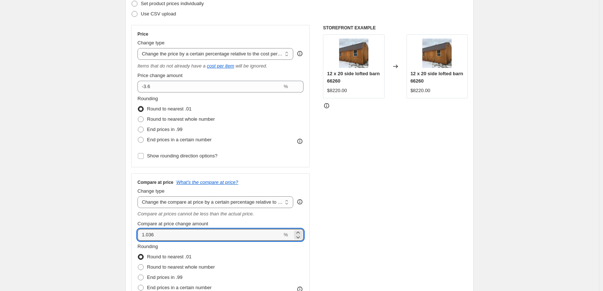
type input "1.036"
click at [408, 135] on div "STOREFRONT EXAMPLE 12 x 20 side lofted barn 66260 $8220.00 Changed to 12 x 20 s…" at bounding box center [395, 170] width 145 height 290
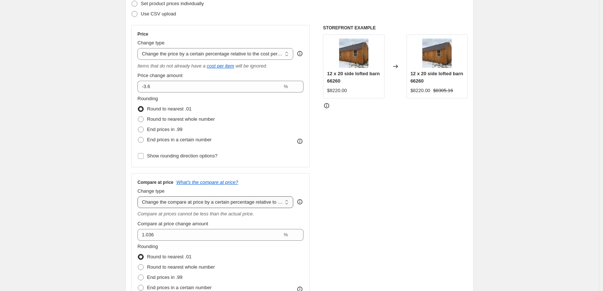
click at [207, 203] on select "Change the compare at price to the current price (sale) Change the compare at p…" at bounding box center [215, 202] width 156 height 12
click at [139, 196] on select "Change the compare at price to the current price (sale) Change the compare at p…" at bounding box center [215, 202] width 156 height 12
click at [419, 204] on div "STOREFRONT EXAMPLE 12 x 20 side lofted barn 66260 $8220.00 Changed to 12 x 20 s…" at bounding box center [395, 170] width 145 height 290
drag, startPoint x: 216, startPoint y: 203, endPoint x: 216, endPoint y: 207, distance: 4.0
click at [216, 203] on select "Change the compare at price to the current price (sale) Change the compare at p…" at bounding box center [215, 202] width 156 height 12
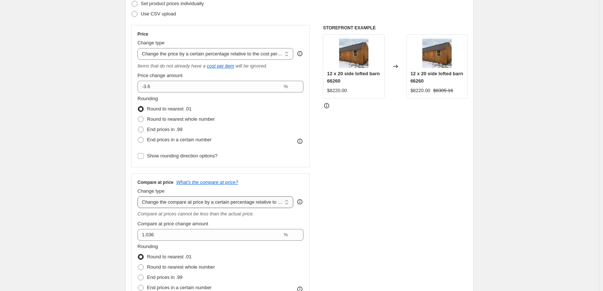
select select "bp"
click at [139, 196] on select "Change the compare at price to the current price (sale) Change the compare at p…" at bounding box center [215, 202] width 156 height 12
type input "12.00"
click at [210, 204] on select "Change the compare at price to the current price (sale) Change the compare at p…" at bounding box center [215, 202] width 156 height 12
select select "pp"
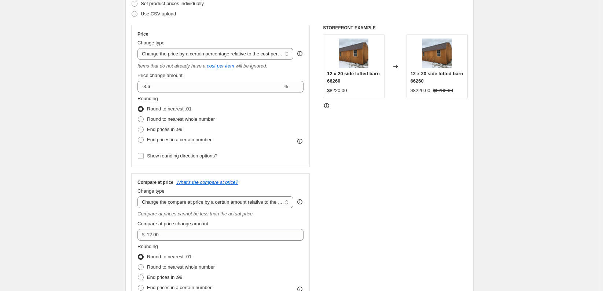
click at [139, 196] on select "Change the compare at price to the current price (sale) Change the compare at p…" at bounding box center [215, 202] width 156 height 12
type input "20"
click at [390, 209] on div "STOREFRONT EXAMPLE 12 x 20 side lofted barn 66260 $8220.00 Changed to 12 x 20 s…" at bounding box center [395, 170] width 145 height 290
drag, startPoint x: 489, startPoint y: 177, endPoint x: 399, endPoint y: 71, distance: 139.1
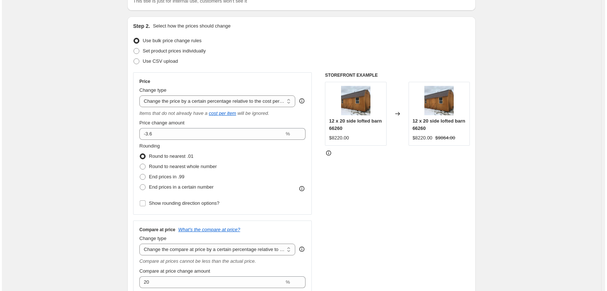
scroll to position [0, 0]
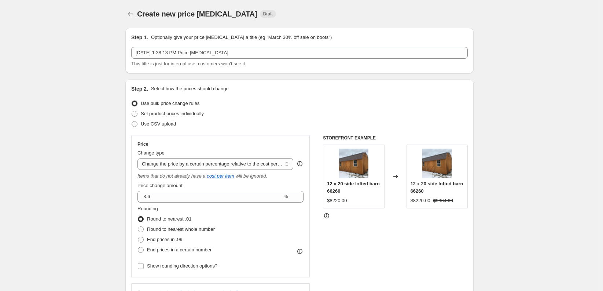
drag, startPoint x: 326, startPoint y: 11, endPoint x: 218, endPoint y: 10, distance: 107.8
click at [310, 11] on div "Create new price change job Draft" at bounding box center [254, 14] width 235 height 10
click at [128, 12] on button "Price change jobs" at bounding box center [130, 14] width 10 height 10
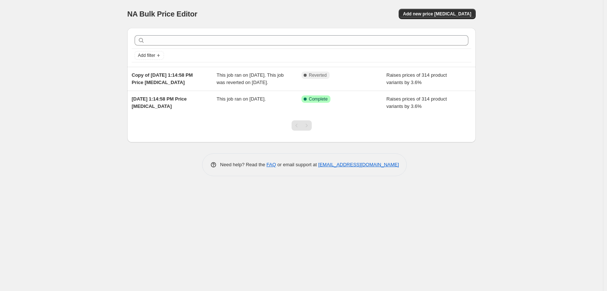
drag, startPoint x: 52, startPoint y: 70, endPoint x: 210, endPoint y: 19, distance: 166.8
click at [64, 67] on div "NA Bulk Price Editor. This page is ready NA Bulk Price Editor Add new price cha…" at bounding box center [301, 145] width 603 height 291
click at [54, 45] on div "NA Bulk Price Editor. This page is ready NA Bulk Price Editor Add new price cha…" at bounding box center [301, 145] width 603 height 291
